Goal: Task Accomplishment & Management: Manage account settings

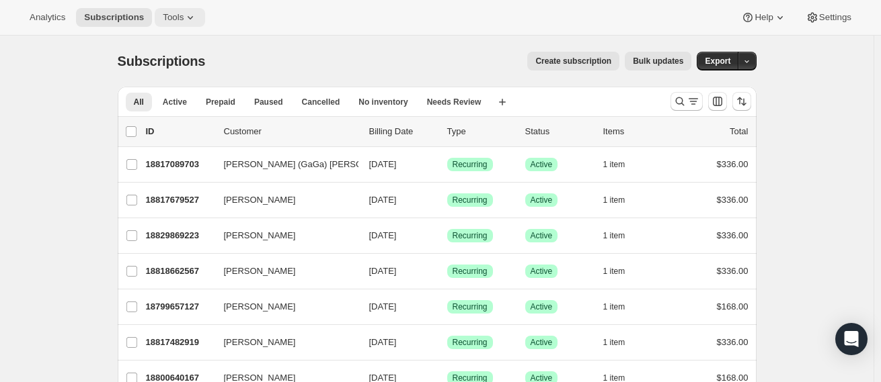
click at [170, 10] on button "Tools" at bounding box center [180, 17] width 50 height 19
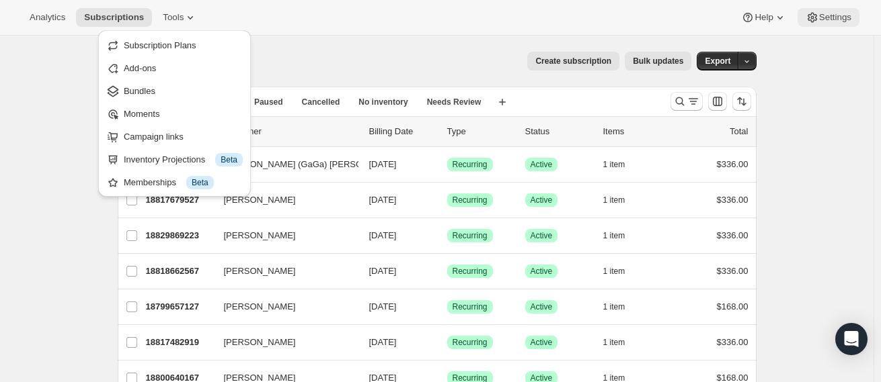
click at [823, 23] on button "Settings" at bounding box center [828, 17] width 62 height 19
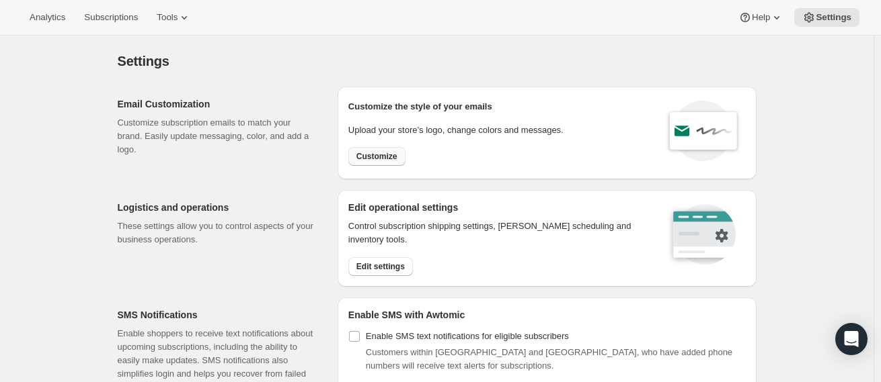
click at [366, 157] on span "Customize" at bounding box center [376, 156] width 41 height 11
select select "subscriptionMessage"
select select "5"
select select "15"
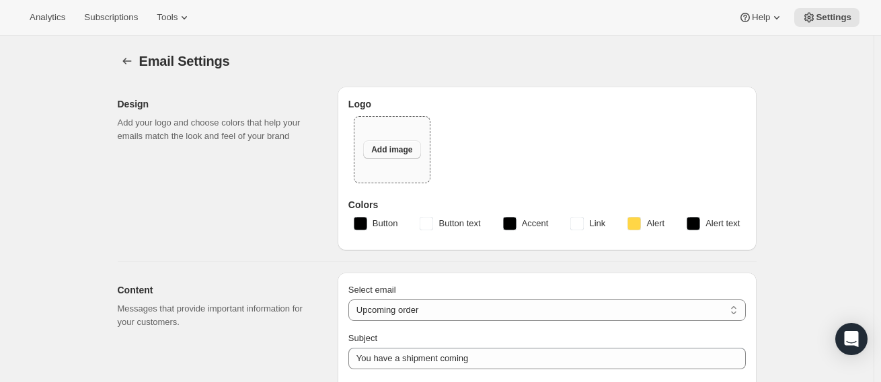
type input "Your [PERSON_NAME] Wine delivery is coming soon"
type textarea "Get ready for a delicious delivery of your favourite Maxwell wines, coming soon."
select select "14"
type input "Maxwell Wines"
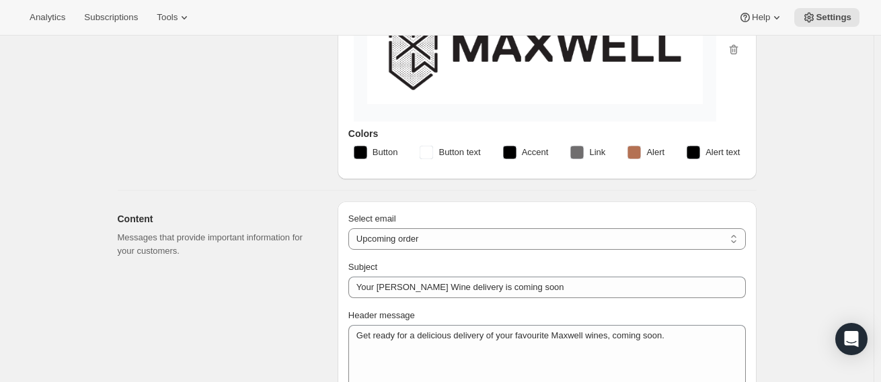
scroll to position [202, 0]
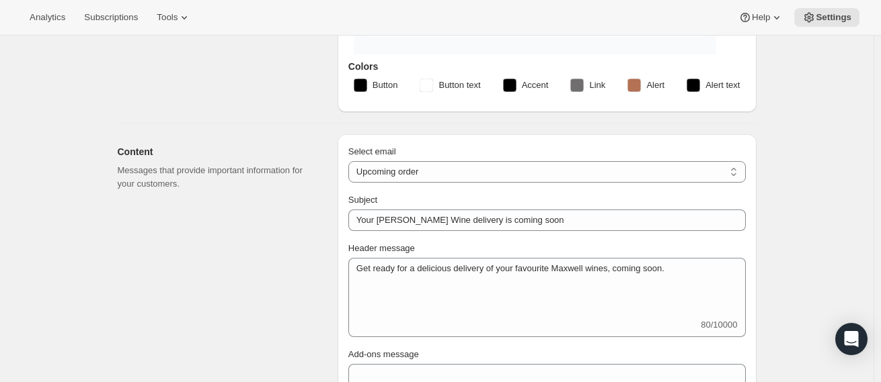
click at [510, 153] on div "Select email" at bounding box center [546, 151] width 397 height 13
click at [520, 171] on select "New subscription Upcoming order Failed payment Delayed subscription (inventory …" at bounding box center [546, 172] width 397 height 22
select select "welcomeMessage"
click at [351, 161] on select "New subscription Upcoming order Failed payment Delayed subscription (inventory …" at bounding box center [546, 172] width 397 height 22
type input "Welcome to the Clan wine club"
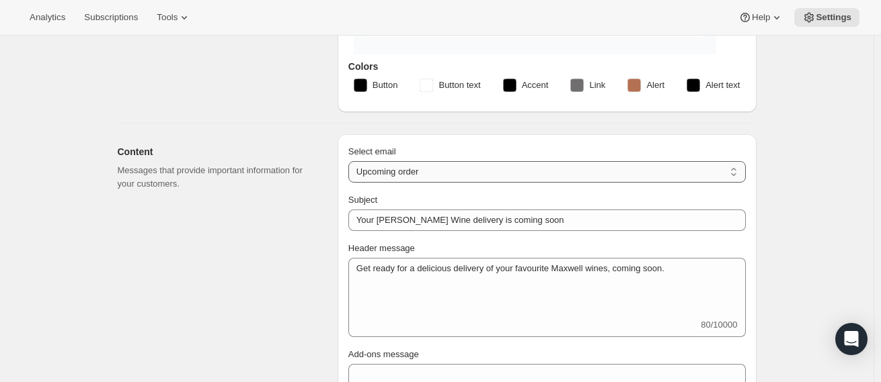
type textarea "Get ready for a delicious delivery of your favourite Maxwell wines, coming soon…"
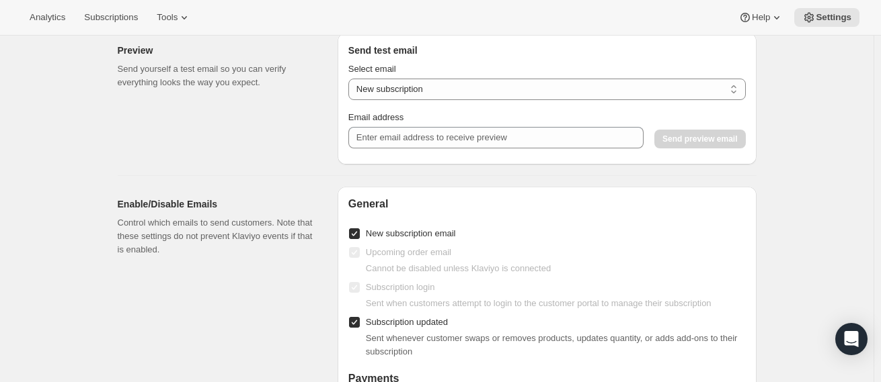
scroll to position [941, 0]
click at [407, 242] on label "New subscription email" at bounding box center [402, 232] width 108 height 19
click at [360, 238] on input "New subscription email" at bounding box center [354, 232] width 11 height 11
checkbox input "false"
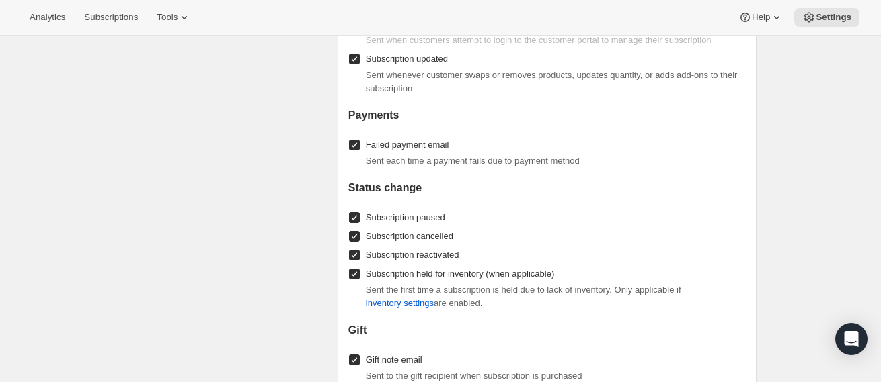
scroll to position [1210, 0]
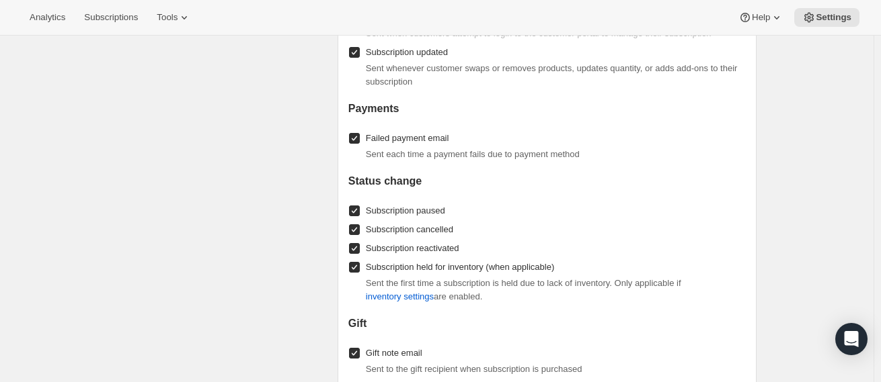
click at [440, 272] on span "Subscription held for inventory (when applicable)" at bounding box center [460, 267] width 188 height 10
click at [360, 272] on input "Subscription held for inventory (when applicable)" at bounding box center [354, 267] width 11 height 11
checkbox input "false"
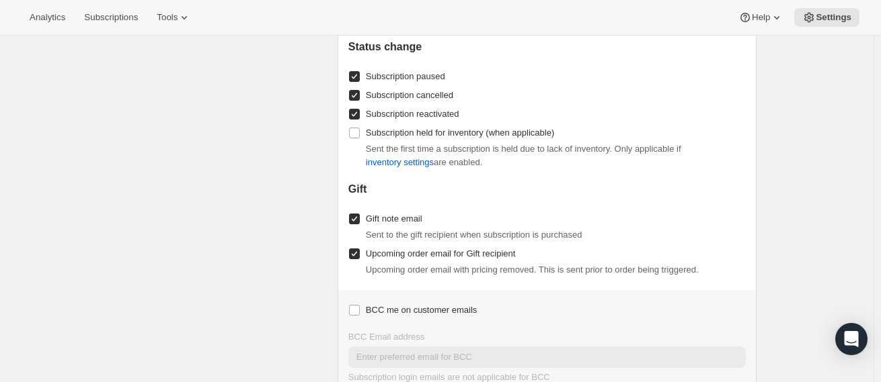
scroll to position [1406, 0]
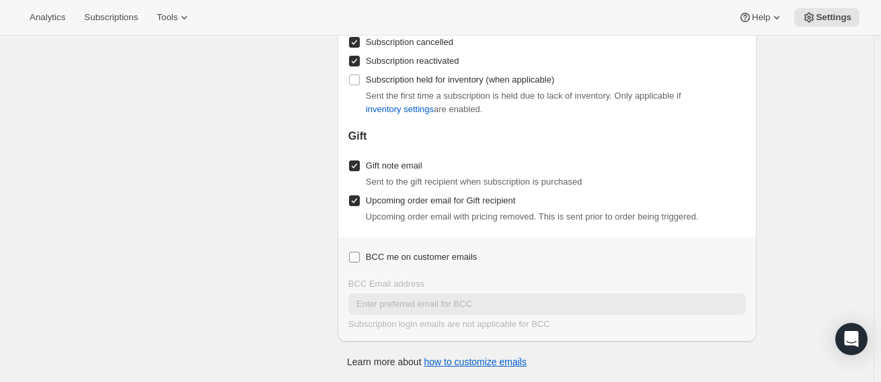
click at [444, 262] on span "BCC me on customer emails" at bounding box center [421, 257] width 111 height 10
click at [360, 263] on input "BCC me on customer emails" at bounding box center [354, 257] width 11 height 11
checkbox input "true"
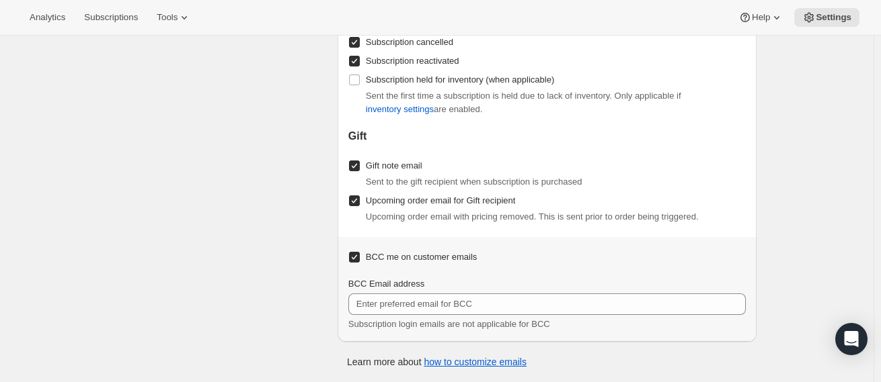
click at [432, 316] on div "BCC Email address Subscription login emails are not applicable for BCC" at bounding box center [546, 305] width 397 height 54
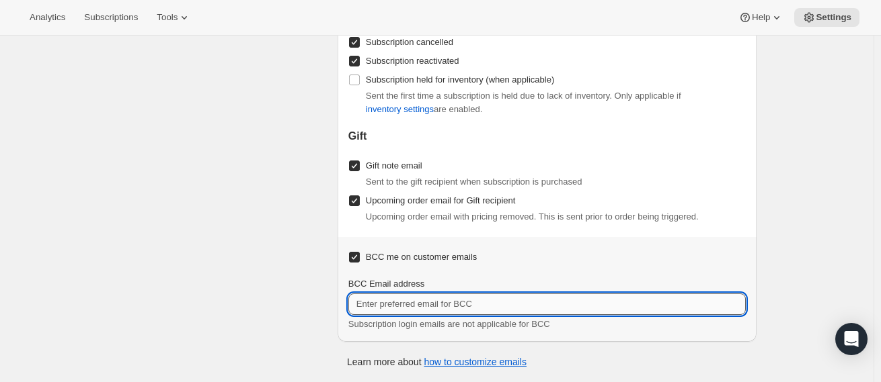
click at [441, 303] on input "BCC Email address" at bounding box center [546, 305] width 397 height 22
type input "[PERSON_NAME][EMAIL_ADDRESS][DOMAIN_NAME]"
click at [626, 358] on div "Learn more about how to customize emails" at bounding box center [437, 362] width 612 height 13
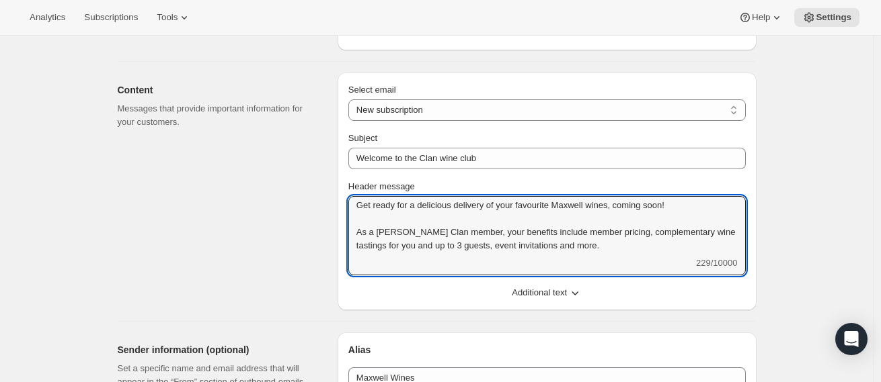
scroll to position [0, 0]
drag, startPoint x: 608, startPoint y: 253, endPoint x: 263, endPoint y: 196, distance: 349.5
click at [255, 194] on div "Content Messages that provide important information for your customers. Select …" at bounding box center [431, 186] width 649 height 249
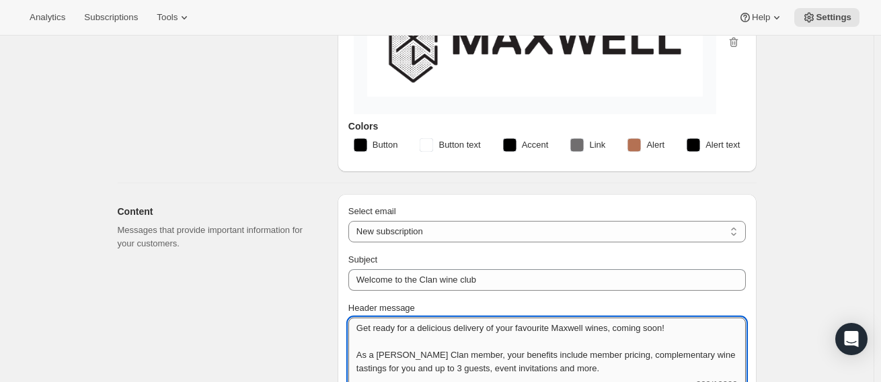
scroll to position [134, 0]
